Goal: Task Accomplishment & Management: Manage account settings

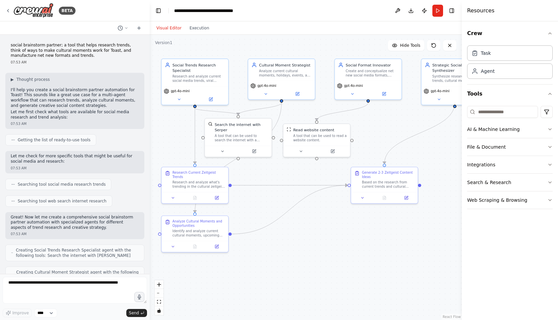
scroll to position [1189, 0]
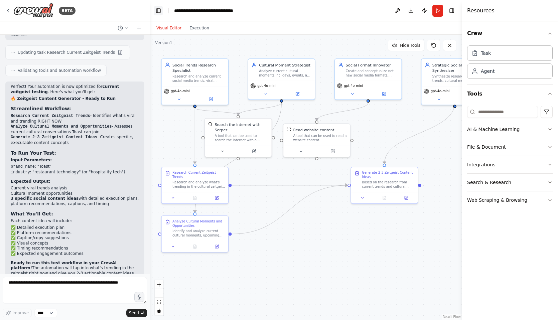
click at [158, 10] on button "Toggle Left Sidebar" at bounding box center [158, 10] width 9 height 9
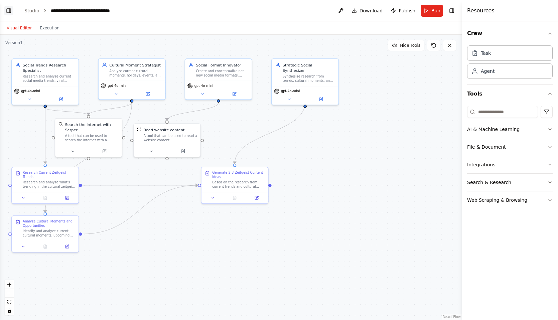
click at [7, 9] on button "Toggle Left Sidebar" at bounding box center [8, 10] width 9 height 9
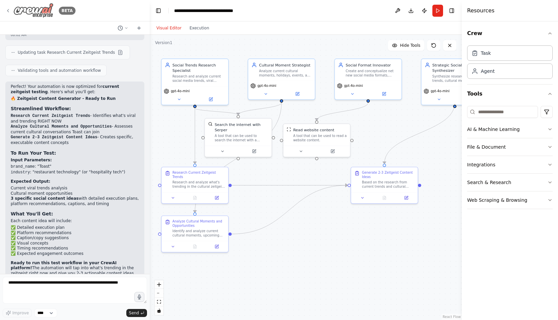
click at [37, 12] on img at bounding box center [33, 10] width 40 height 15
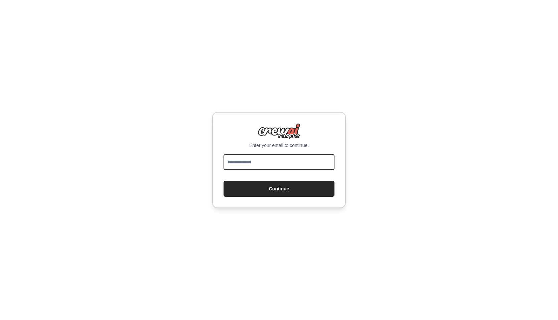
click at [283, 164] on input "email" at bounding box center [279, 162] width 111 height 16
click at [268, 162] on input "email" at bounding box center [279, 162] width 111 height 16
type input "**********"
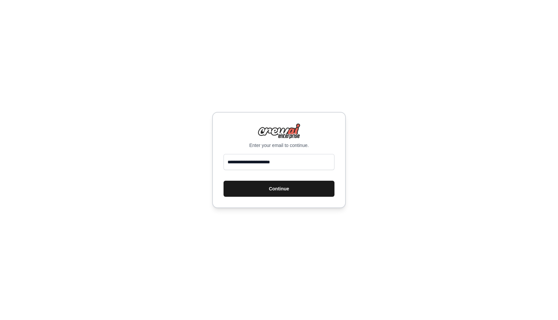
click at [291, 186] on button "Continue" at bounding box center [279, 189] width 111 height 16
